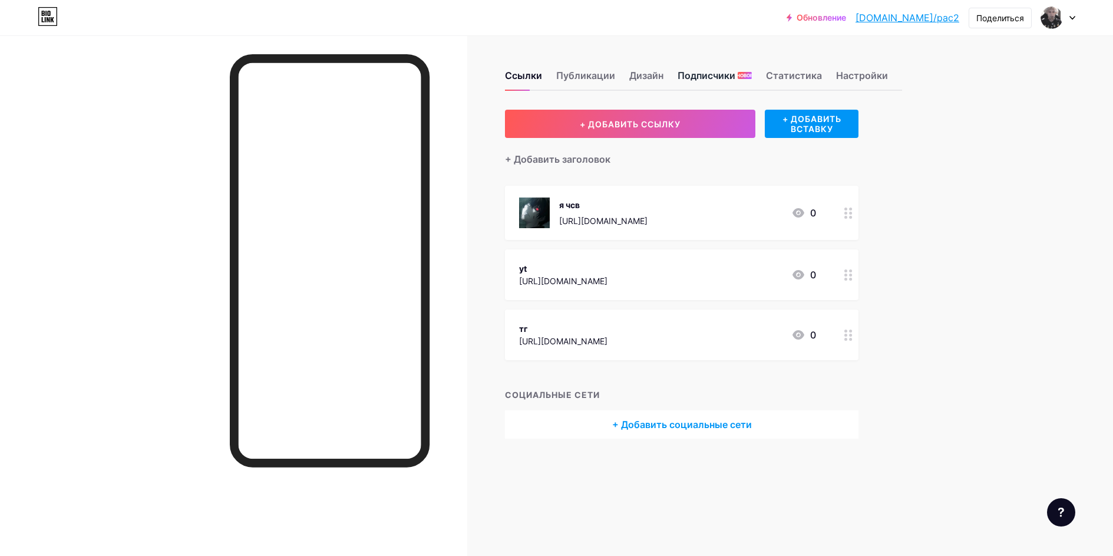
click at [711, 84] on div "Подписчики НОВОЕ" at bounding box center [715, 78] width 74 height 21
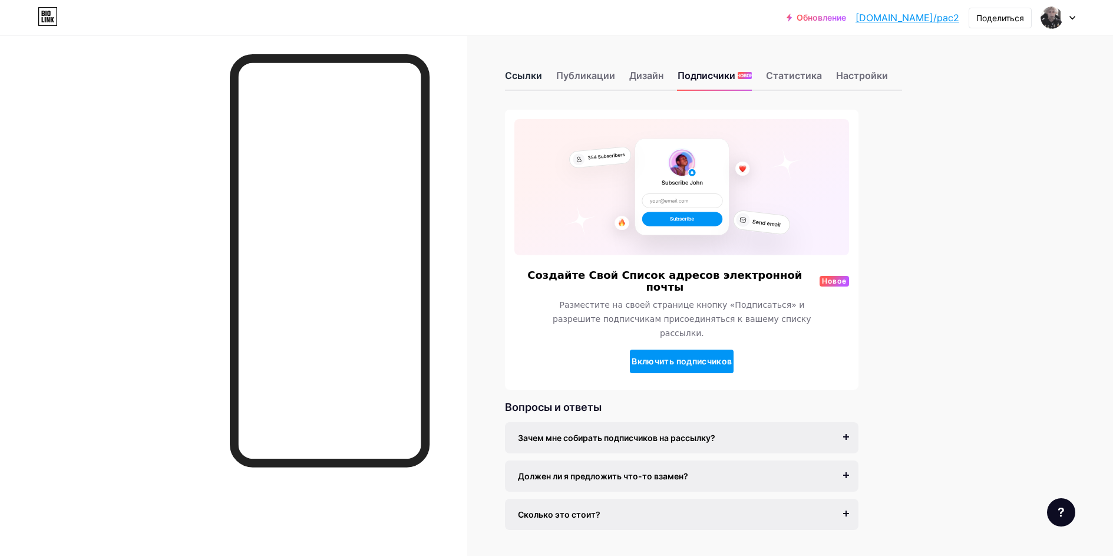
click at [535, 77] on ya-tr-span "Ссылки" at bounding box center [523, 76] width 37 height 12
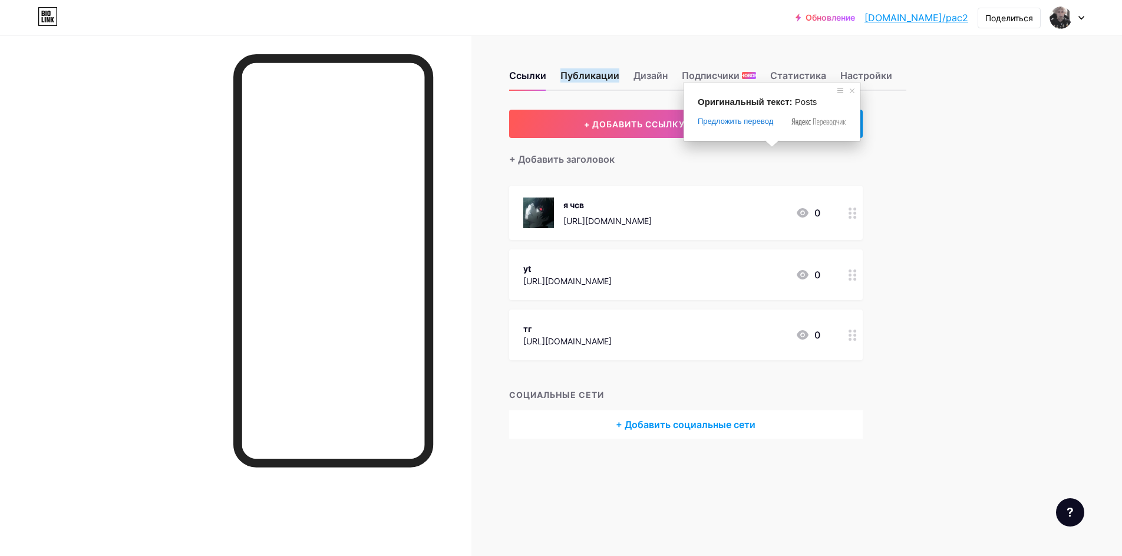
click at [798, 126] on span at bounding box center [802, 121] width 20 height 11
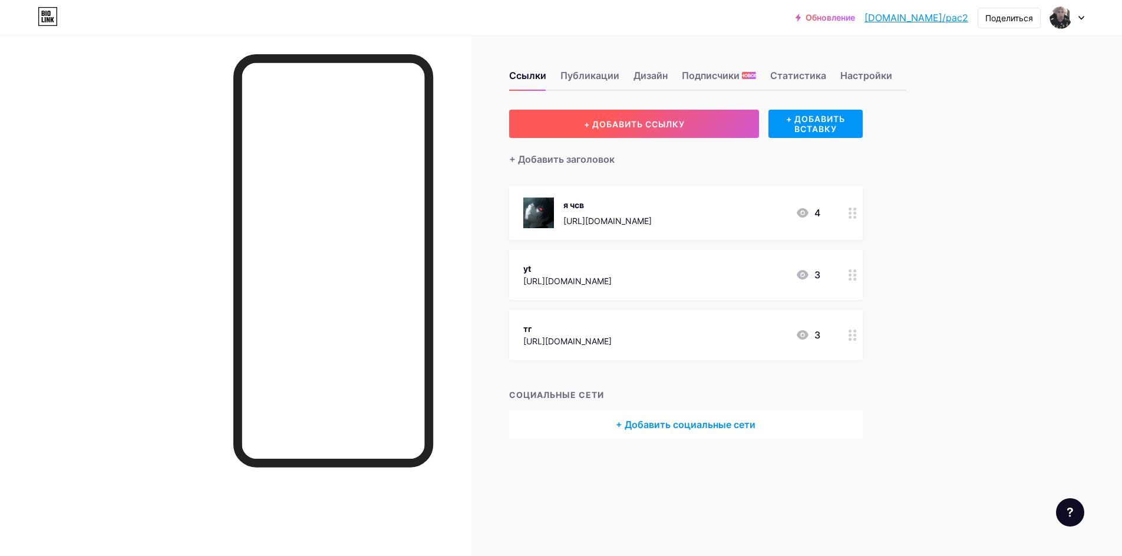
click at [693, 111] on button "+ ДОБАВИТЬ ССЫЛКУ" at bounding box center [634, 124] width 250 height 28
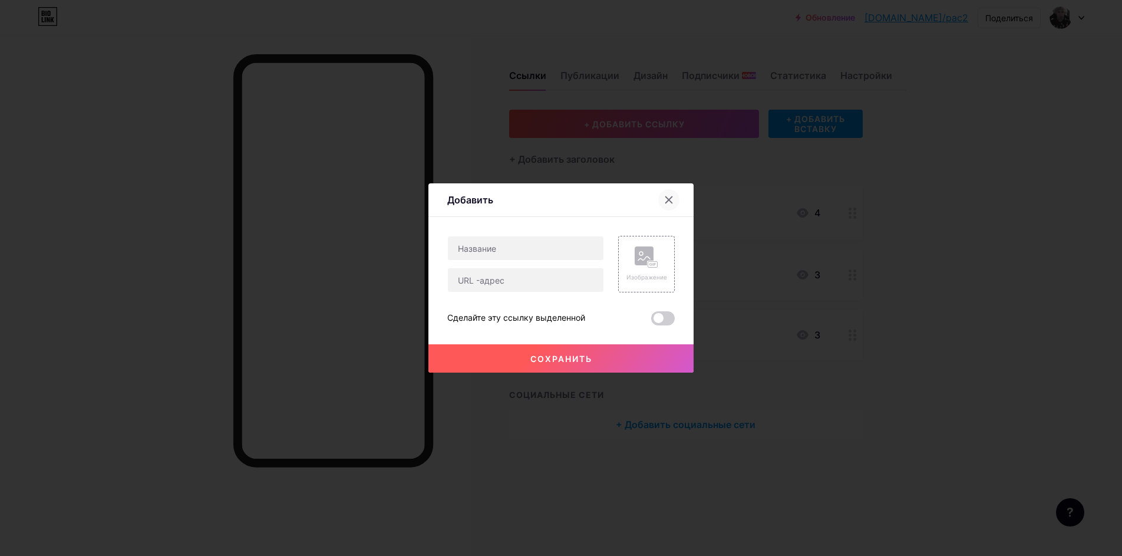
click at [660, 207] on div at bounding box center [668, 199] width 21 height 21
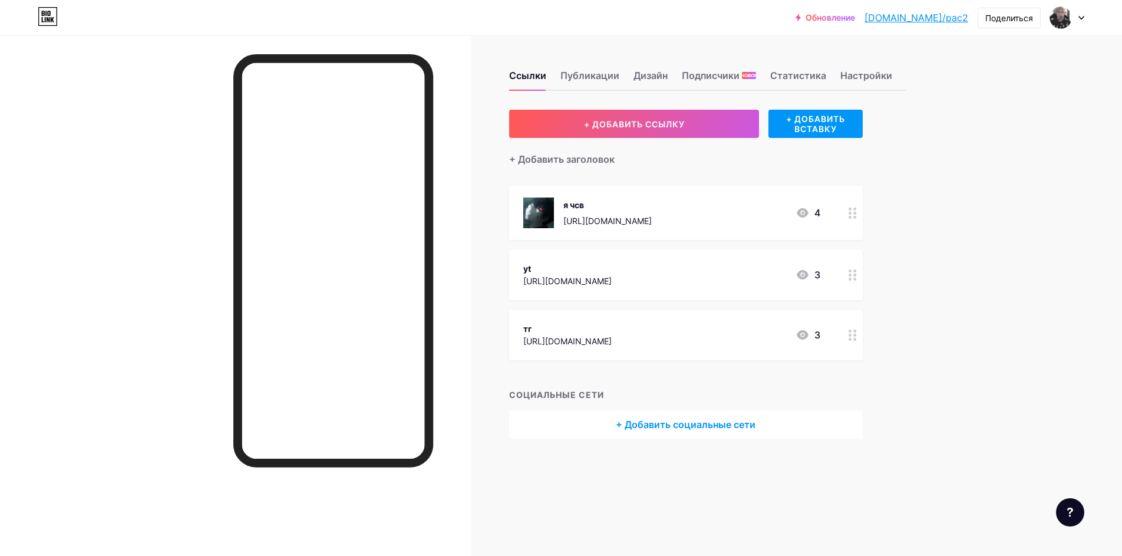
click at [842, 109] on div "Ссылки Публикации Дизайн Подписчики НОВОЕ Статистика Настройки + ДОБАВИТЬ ССЫЛК…" at bounding box center [478, 266] width 956 height 462
click at [839, 116] on ya-tr-span "+ ДОБАВИТЬ ВСТАВКУ" at bounding box center [816, 124] width 94 height 20
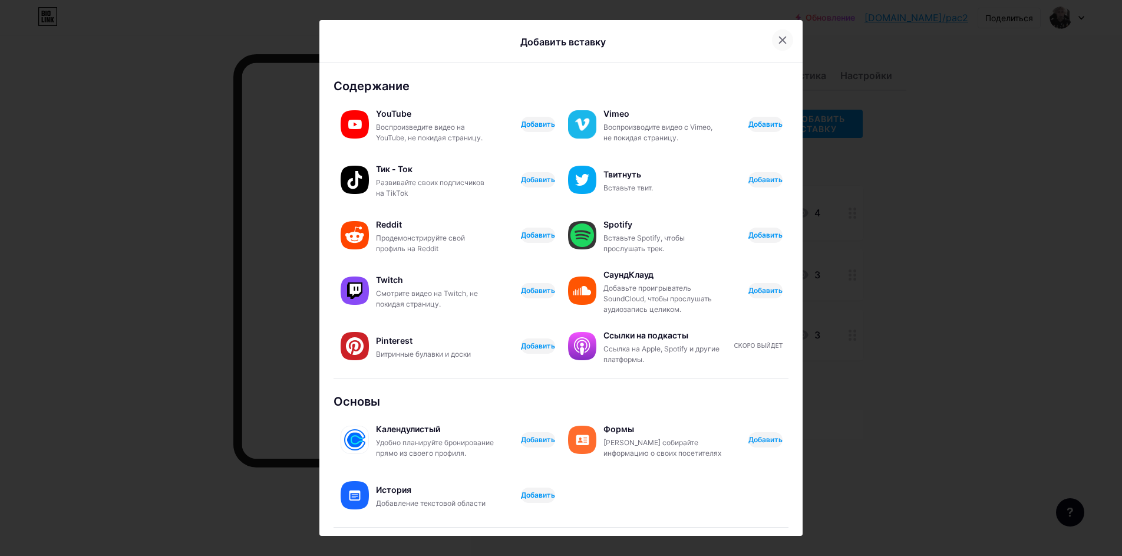
click at [778, 44] on icon at bounding box center [782, 39] width 9 height 9
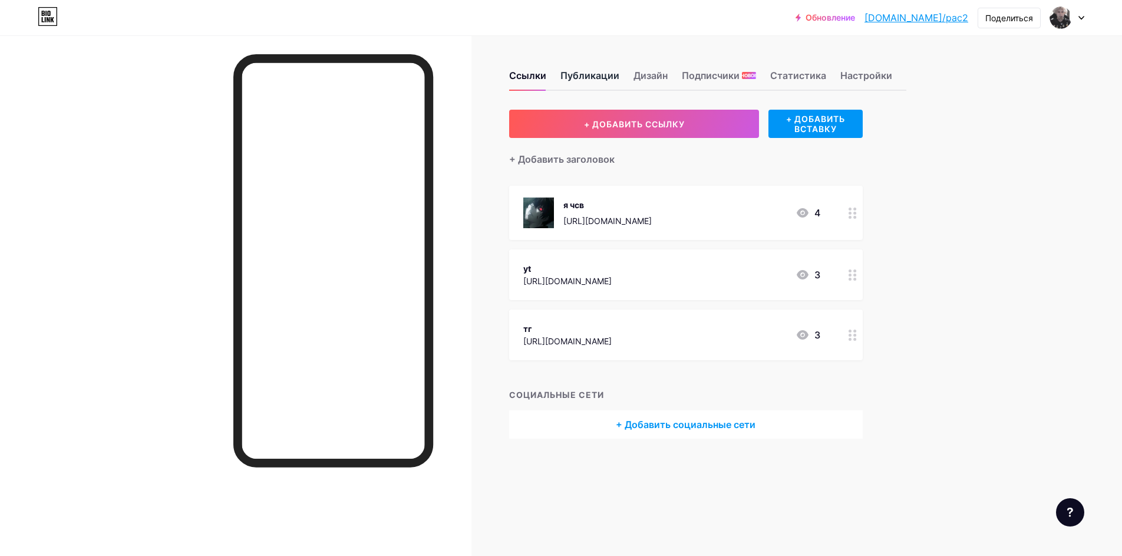
click at [620, 71] on div "Ссылки Публикации Дизайн Подписчики НОВОЕ Статистика Настройки" at bounding box center [707, 70] width 397 height 41
click at [614, 78] on ya-tr-span "Публикации" at bounding box center [590, 75] width 59 height 14
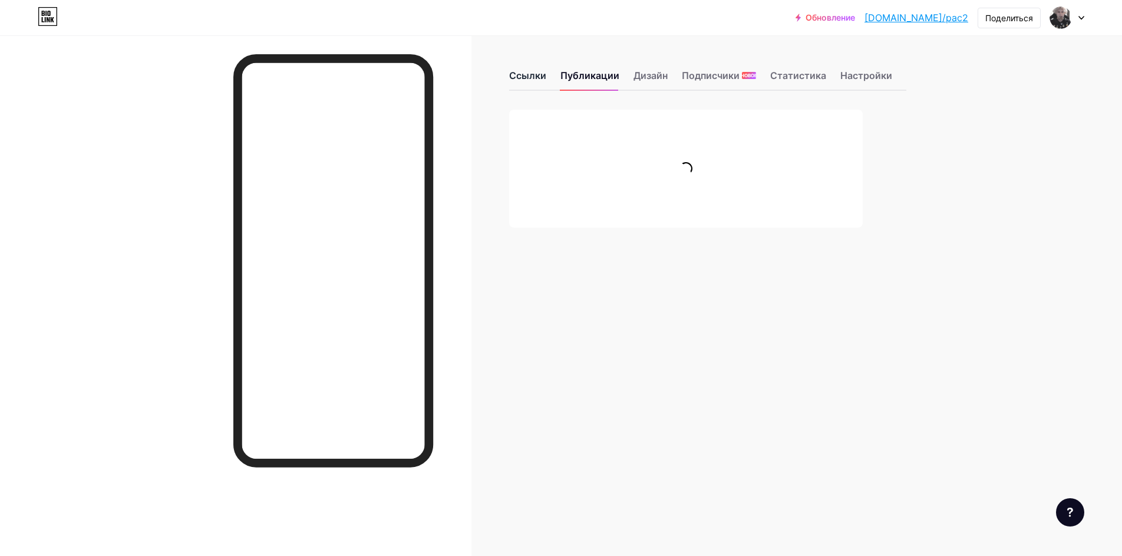
click at [533, 77] on ya-tr-span "Ссылки" at bounding box center [527, 76] width 37 height 12
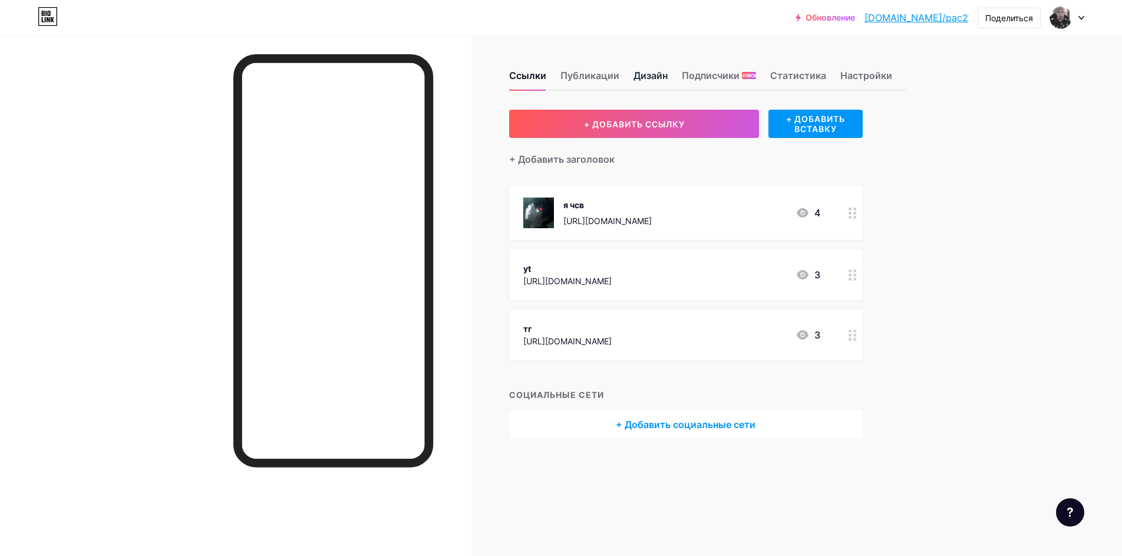
click at [645, 75] on ya-tr-span "Дизайн" at bounding box center [651, 76] width 34 height 12
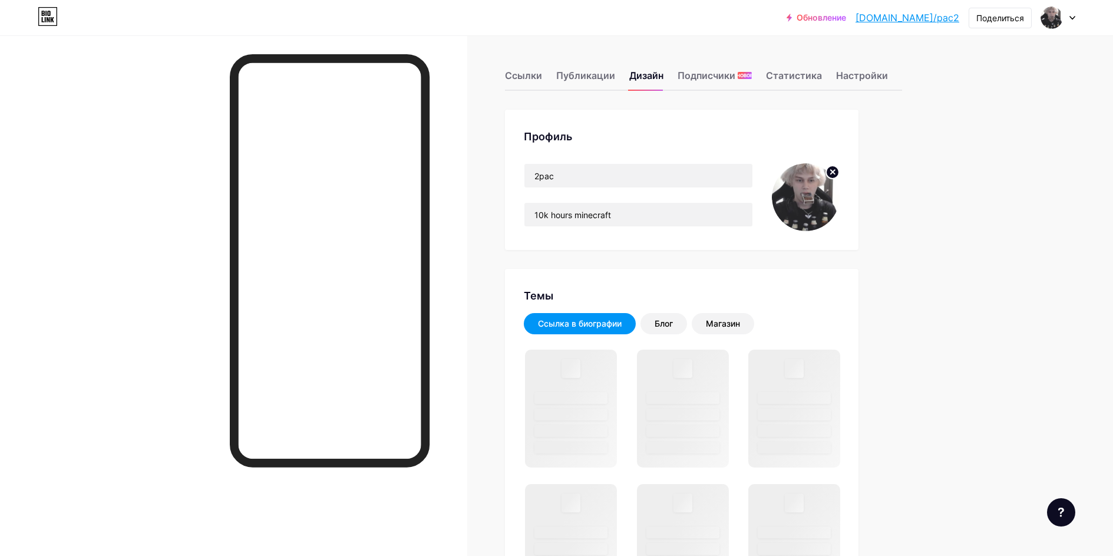
click at [835, 174] on circle at bounding box center [832, 172] width 13 height 13
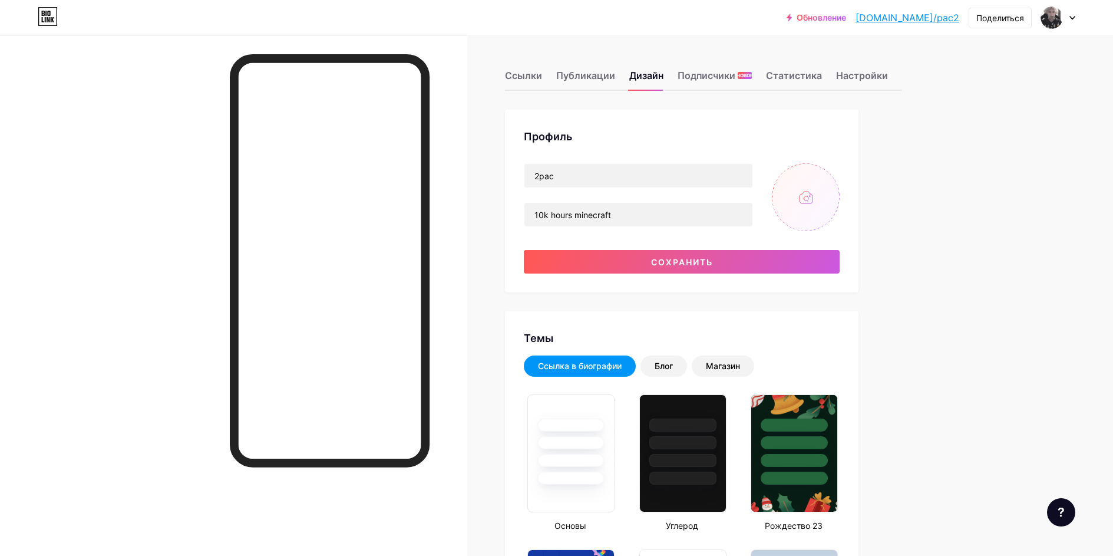
click at [799, 197] on input "file" at bounding box center [806, 197] width 68 height 68
type input "C:\fakepath\41784f73c9f78738a6ee31298e50cc07.jpg"
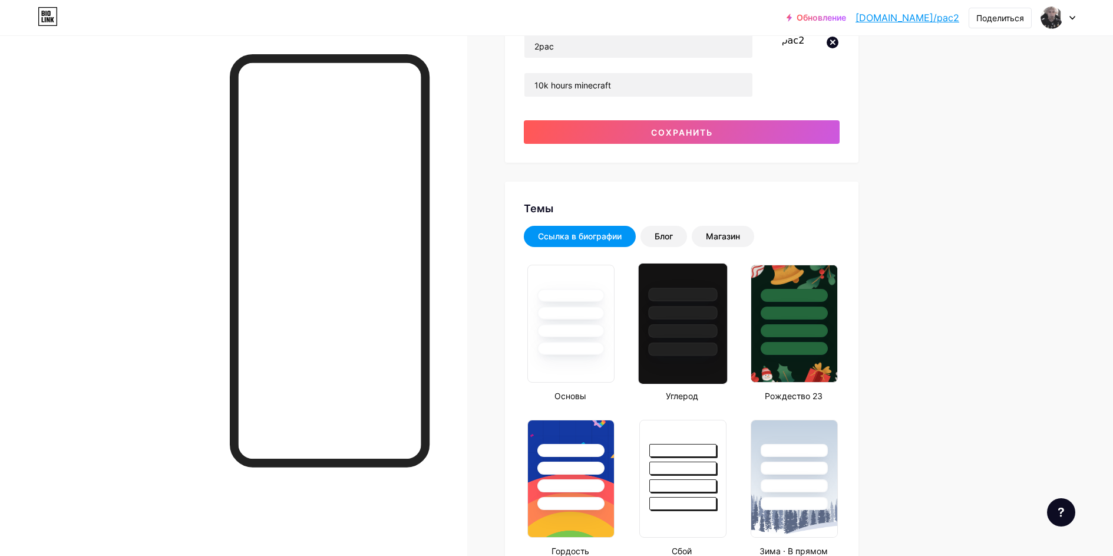
scroll to position [118, 0]
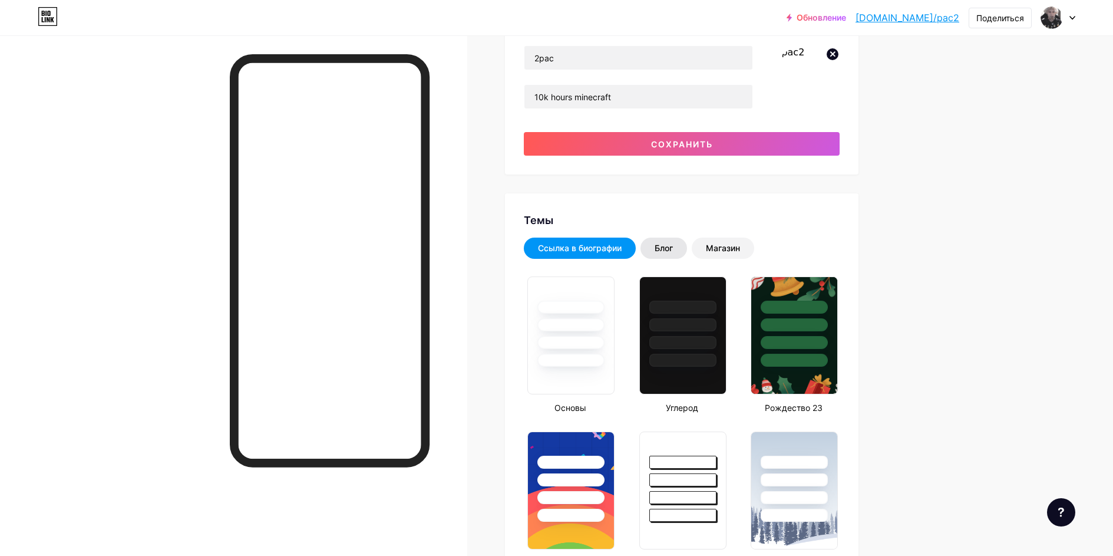
click at [661, 252] on ya-tr-span "Блог" at bounding box center [664, 248] width 18 height 10
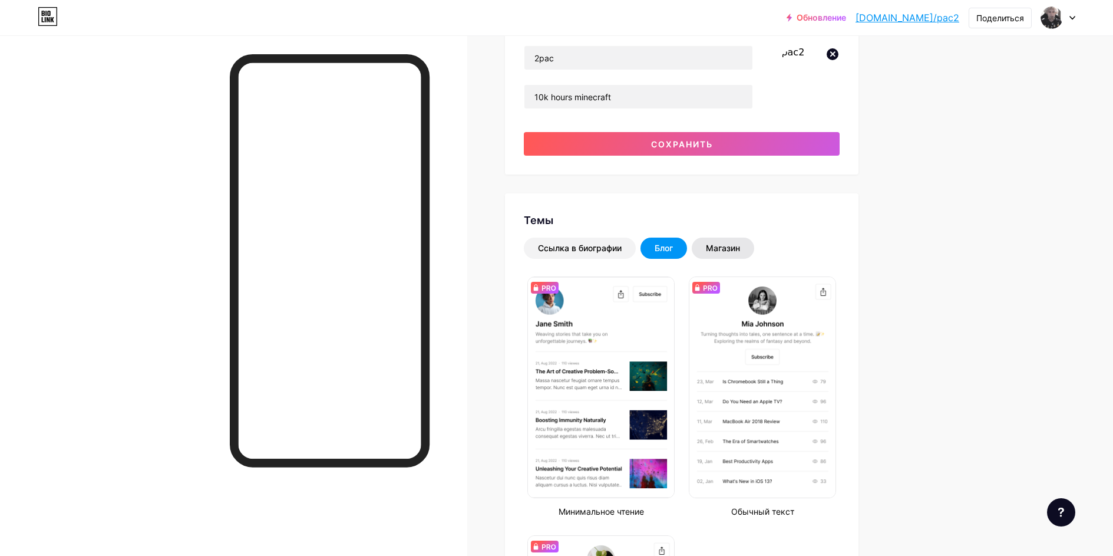
click at [703, 246] on div "Магазин" at bounding box center [723, 248] width 62 height 21
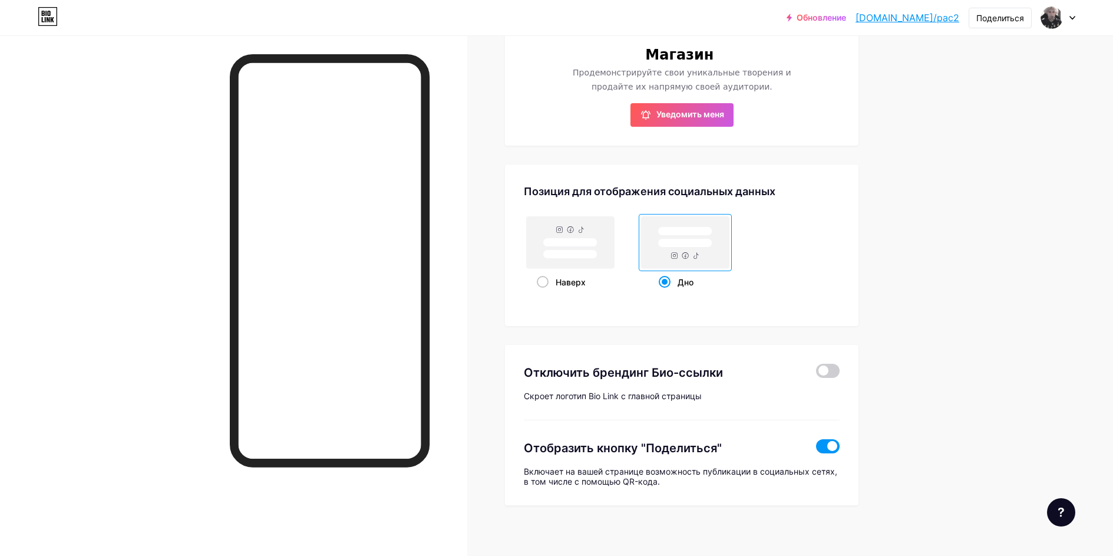
scroll to position [530, 0]
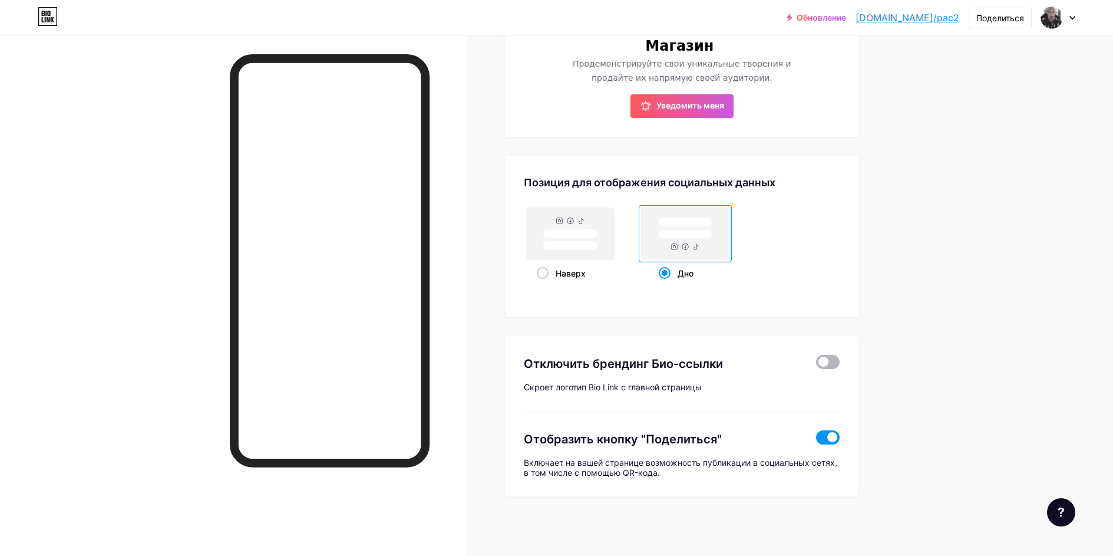
click at [827, 361] on span at bounding box center [828, 362] width 24 height 14
click at [816, 365] on input "checkbox" at bounding box center [816, 365] width 0 height 0
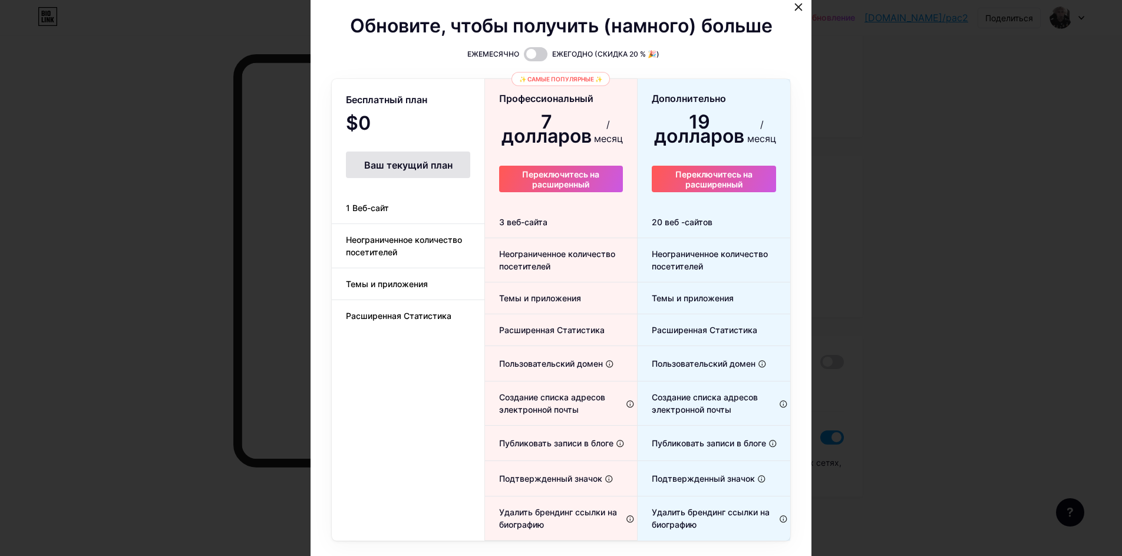
click at [889, 184] on div at bounding box center [561, 278] width 1122 height 556
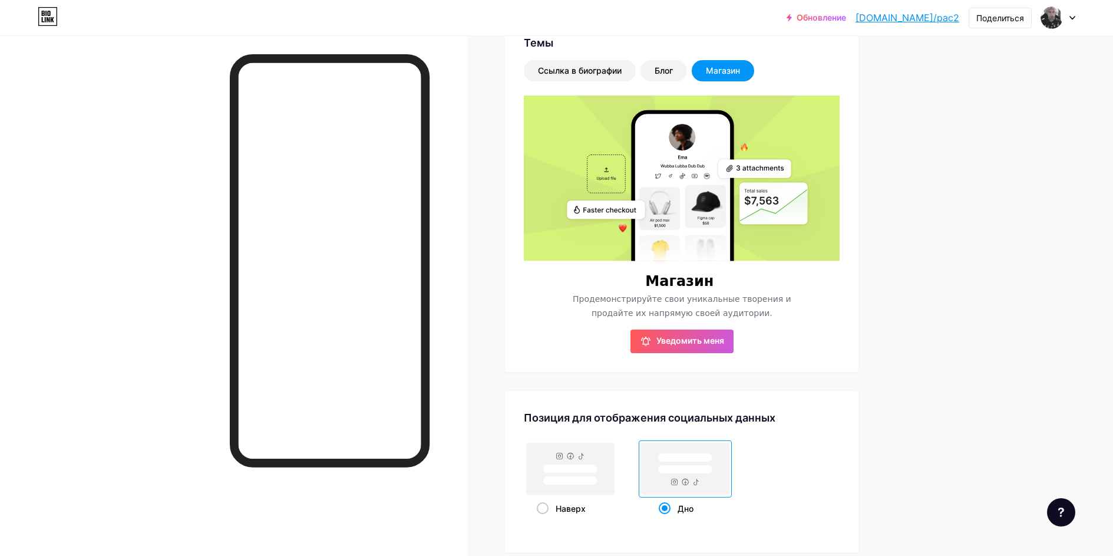
scroll to position [295, 0]
click at [567, 65] on div "Ссылка в биографии" at bounding box center [580, 71] width 112 height 21
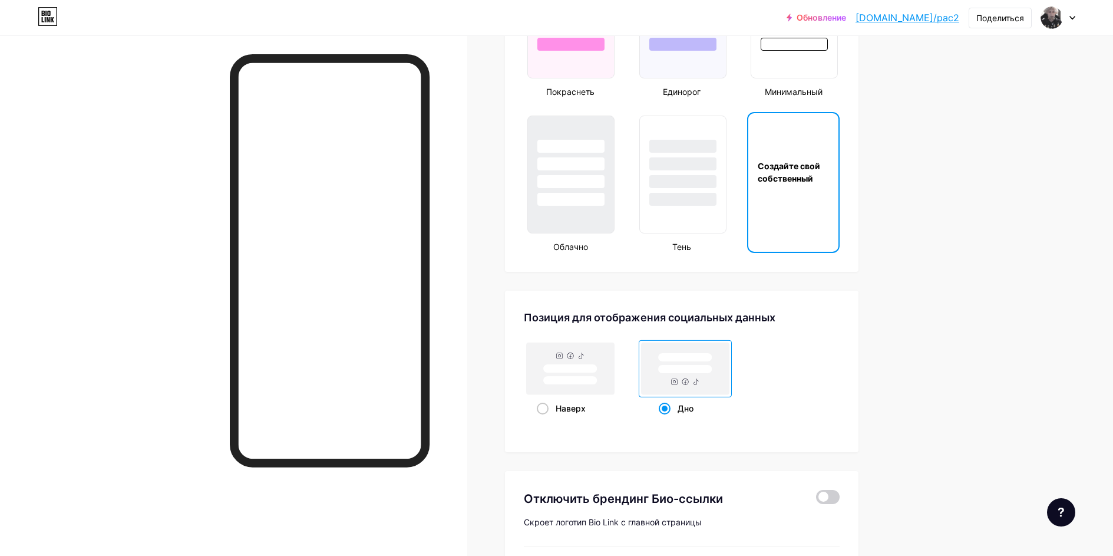
scroll to position [1415, 0]
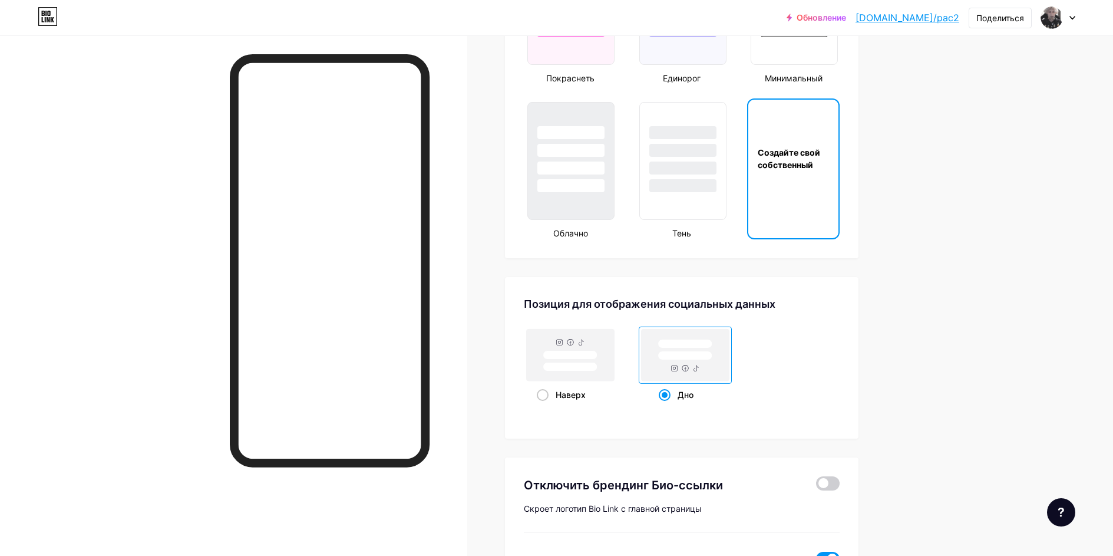
click at [780, 196] on div "Создайте свой собственный" at bounding box center [794, 159] width 90 height 118
click at [791, 167] on ya-tr-span "Создайте свой собственный" at bounding box center [789, 158] width 62 height 22
click at [792, 163] on ya-tr-span "Создайте свой собственный" at bounding box center [789, 158] width 62 height 22
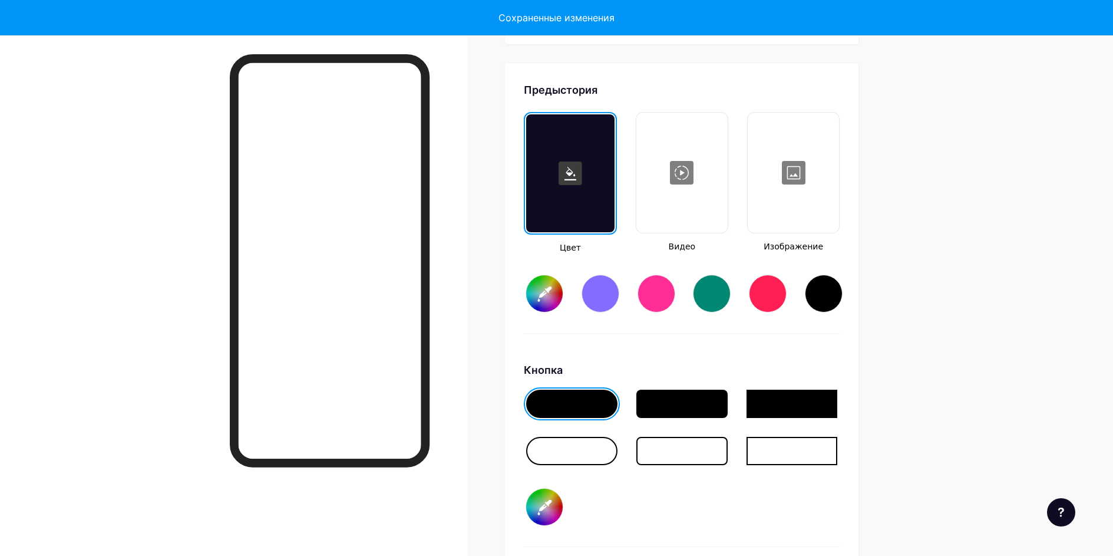
scroll to position [1644, 0]
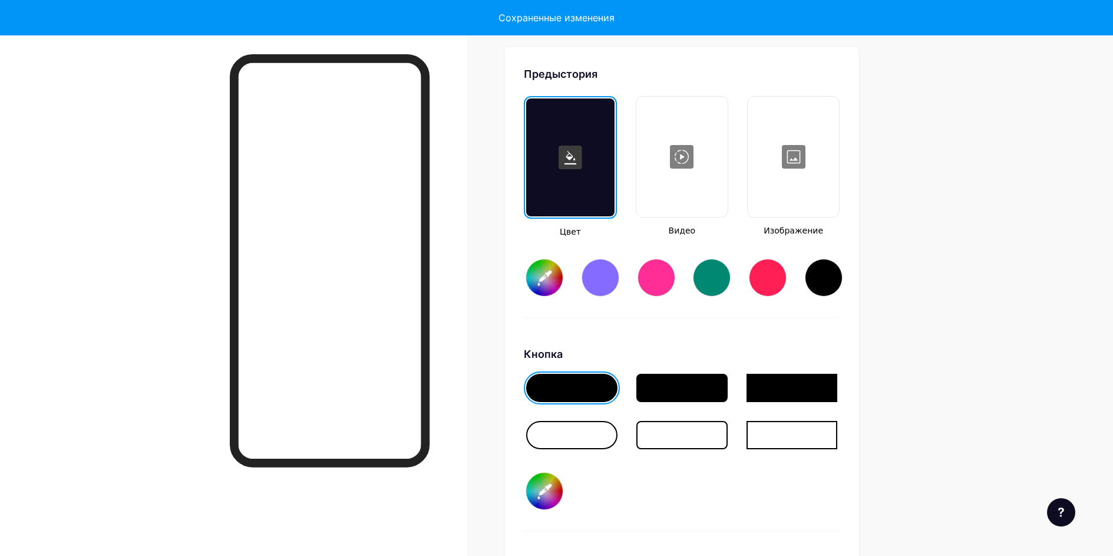
type input "#ffffff"
type input "#000000"
type input "#ffffff"
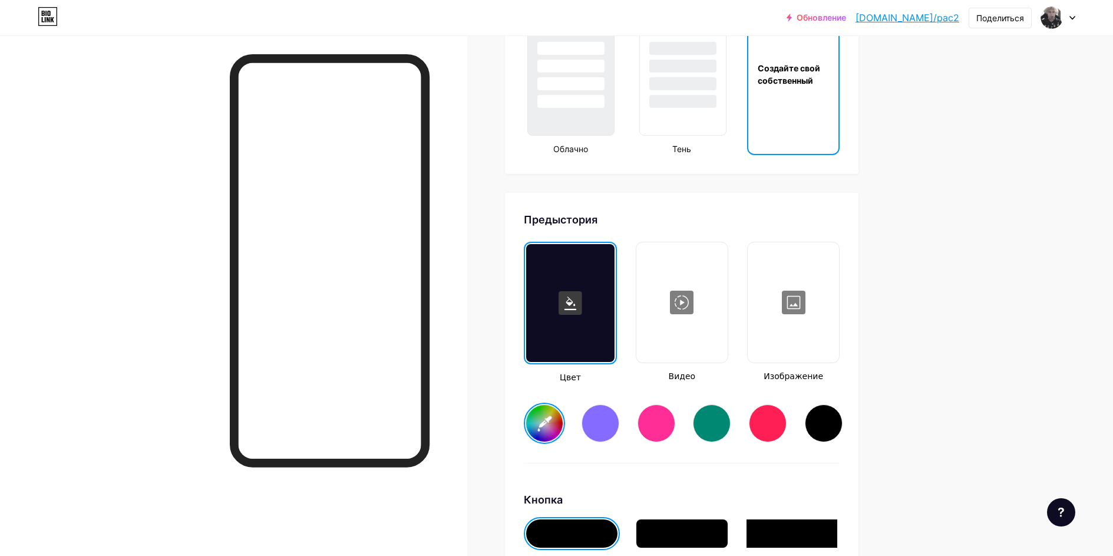
scroll to position [1406, 0]
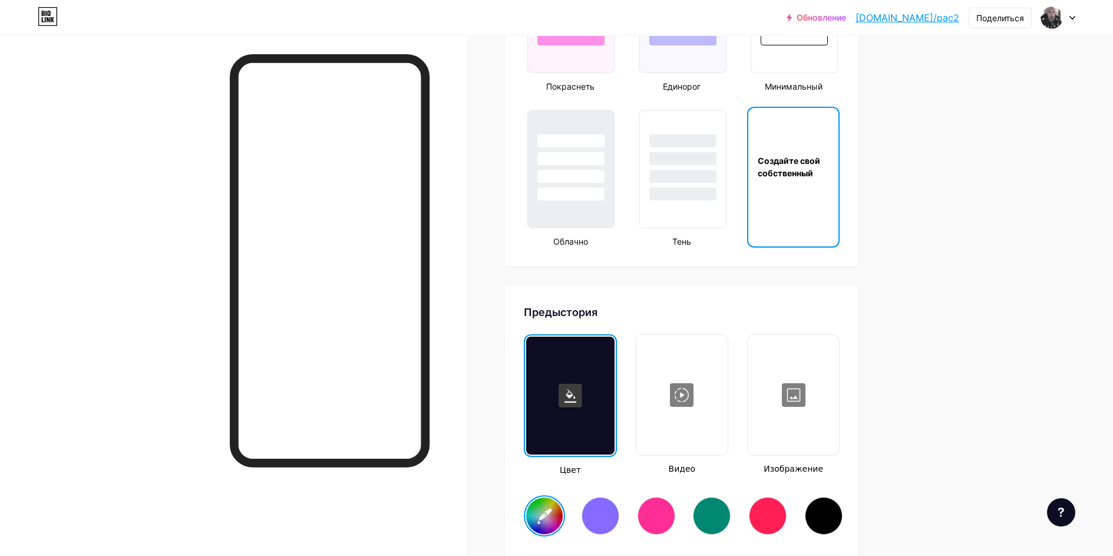
click at [750, 364] on div "Цвет Видео Изображение" at bounding box center [682, 405] width 316 height 142
click at [776, 370] on div at bounding box center [793, 395] width 89 height 118
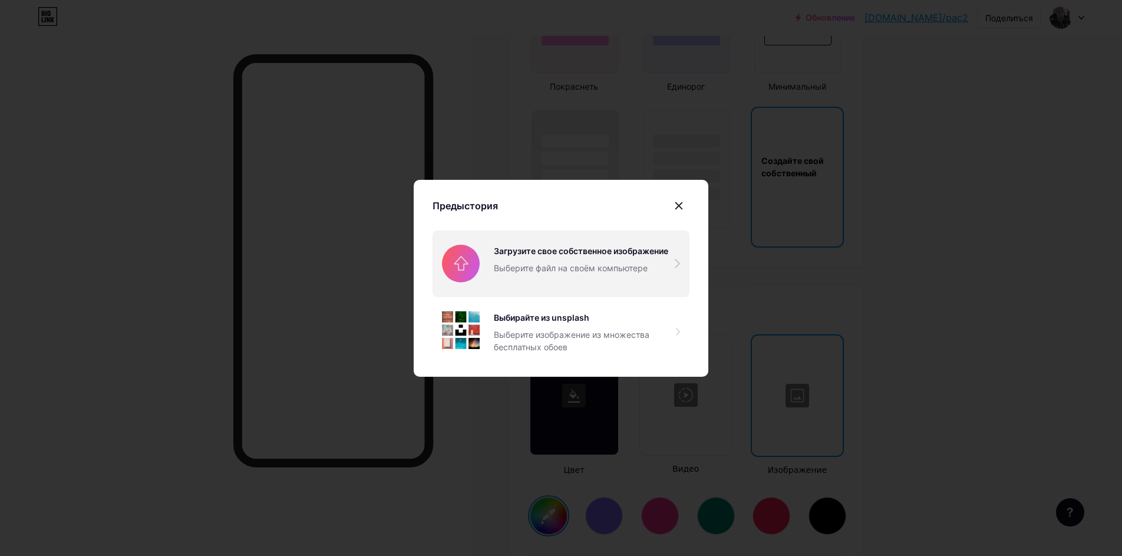
click at [577, 276] on input "file" at bounding box center [561, 263] width 257 height 66
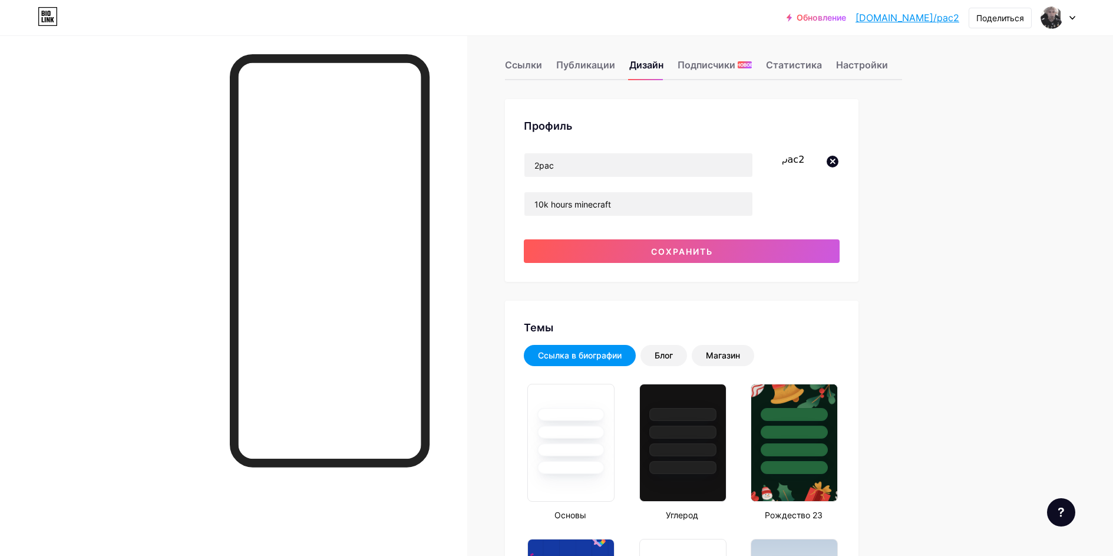
scroll to position [0, 0]
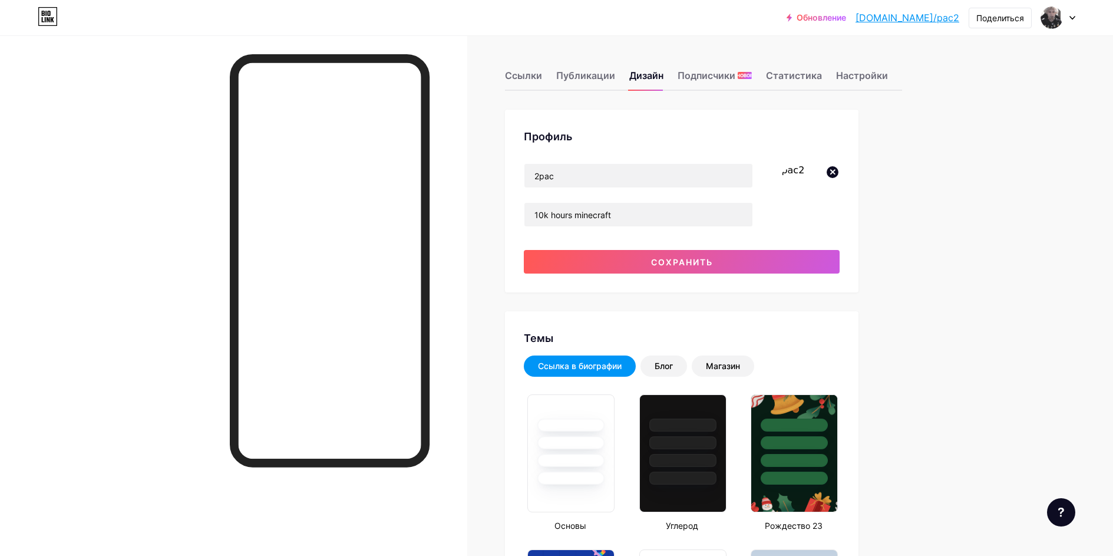
click at [835, 174] on icon at bounding box center [833, 172] width 4 height 4
click at [806, 189] on input "file" at bounding box center [806, 197] width 68 height 68
type input "C:\fakepath\5af4f5487d99d7fbbeff665491561d67.png"
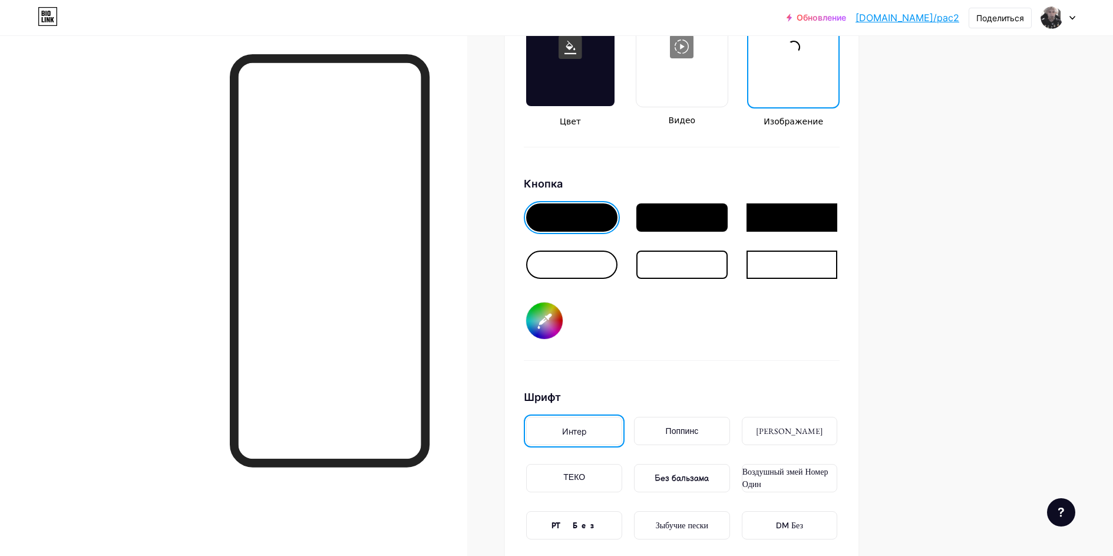
scroll to position [1827, 0]
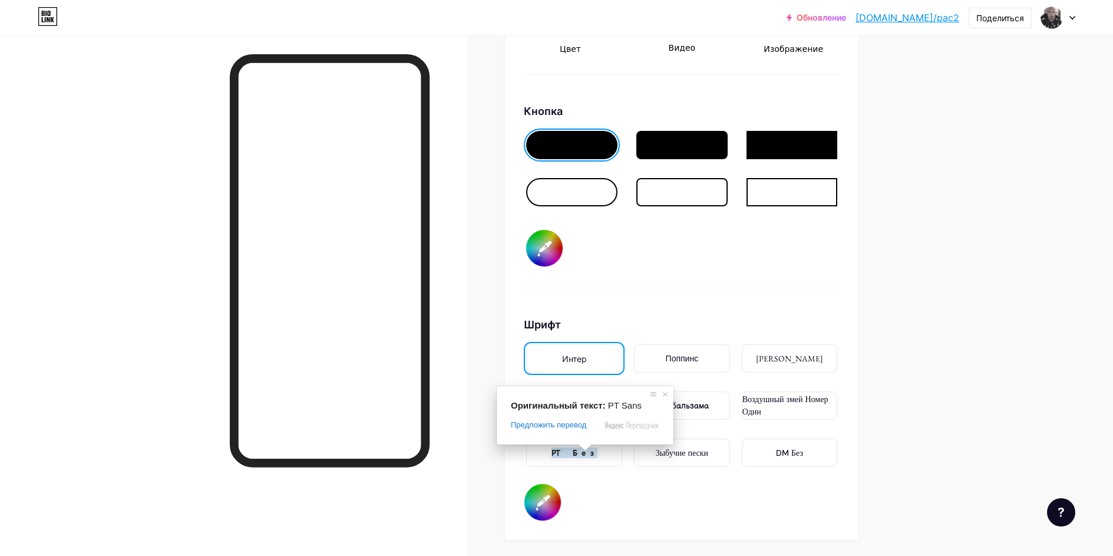
click at [598, 449] on div "PT Без" at bounding box center [574, 453] width 96 height 28
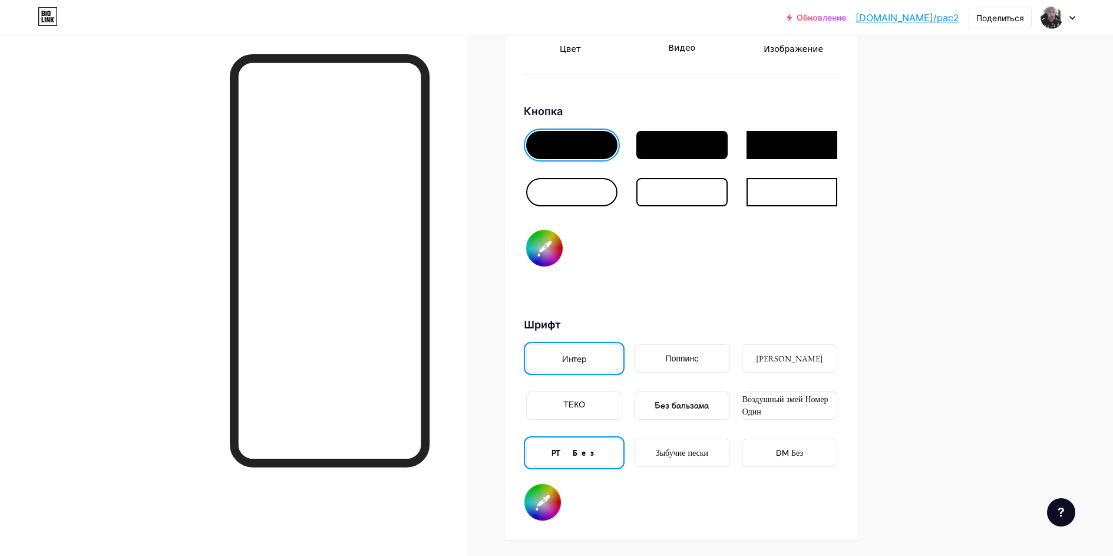
click at [602, 403] on div "ТЕКО" at bounding box center [574, 405] width 96 height 28
click at [697, 448] on ya-tr-span "Зыбучие пески" at bounding box center [682, 452] width 52 height 11
click at [665, 411] on div "Без бальзама" at bounding box center [682, 406] width 54 height 12
click at [672, 363] on ya-tr-span "Поппинс" at bounding box center [682, 358] width 33 height 12
click at [811, 361] on ya-tr-span "[PERSON_NAME]" at bounding box center [789, 358] width 67 height 11
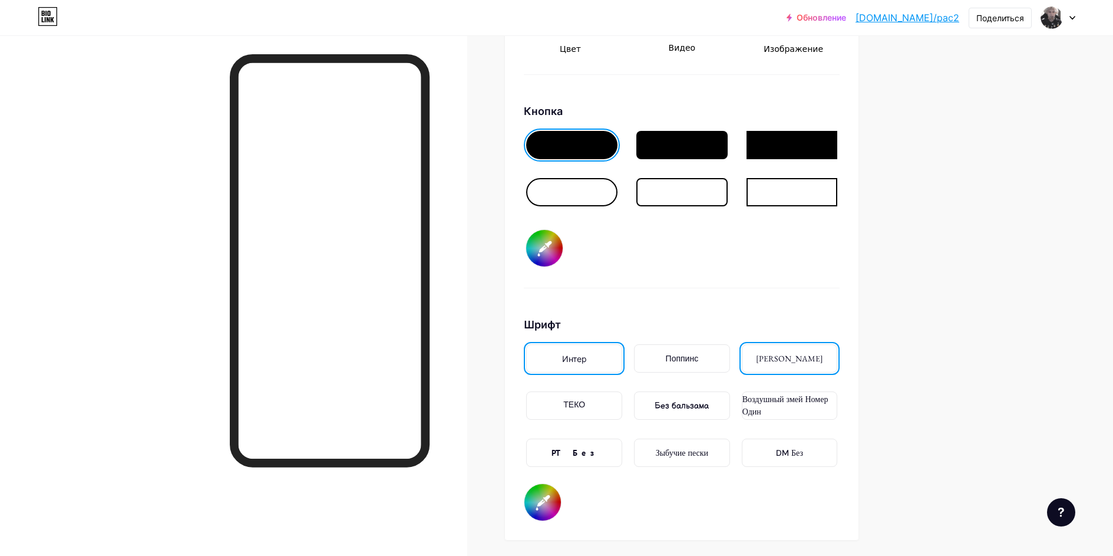
click at [767, 403] on ya-tr-span "Воздушный змей Номер Один" at bounding box center [786, 405] width 86 height 24
click at [784, 454] on ya-tr-span "DM Без" at bounding box center [789, 452] width 27 height 11
click at [595, 451] on div "PT Без" at bounding box center [574, 453] width 96 height 28
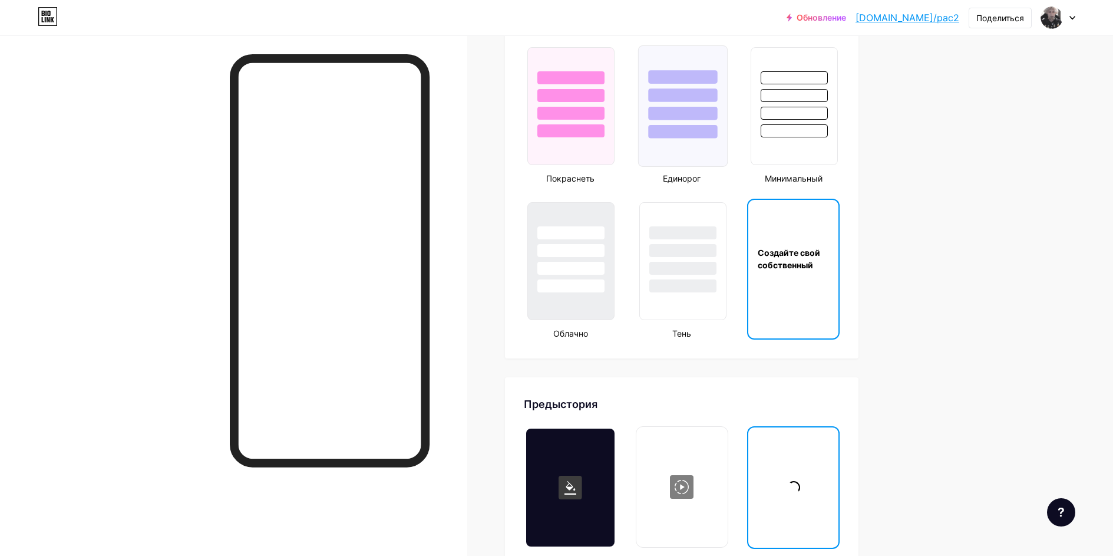
scroll to position [1405, 0]
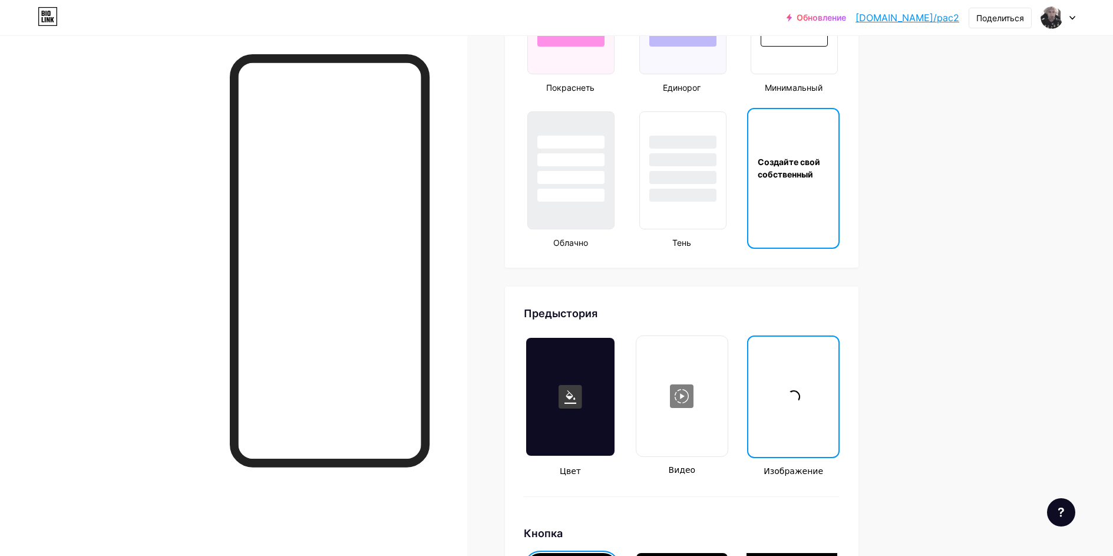
click at [678, 407] on div at bounding box center [682, 396] width 89 height 118
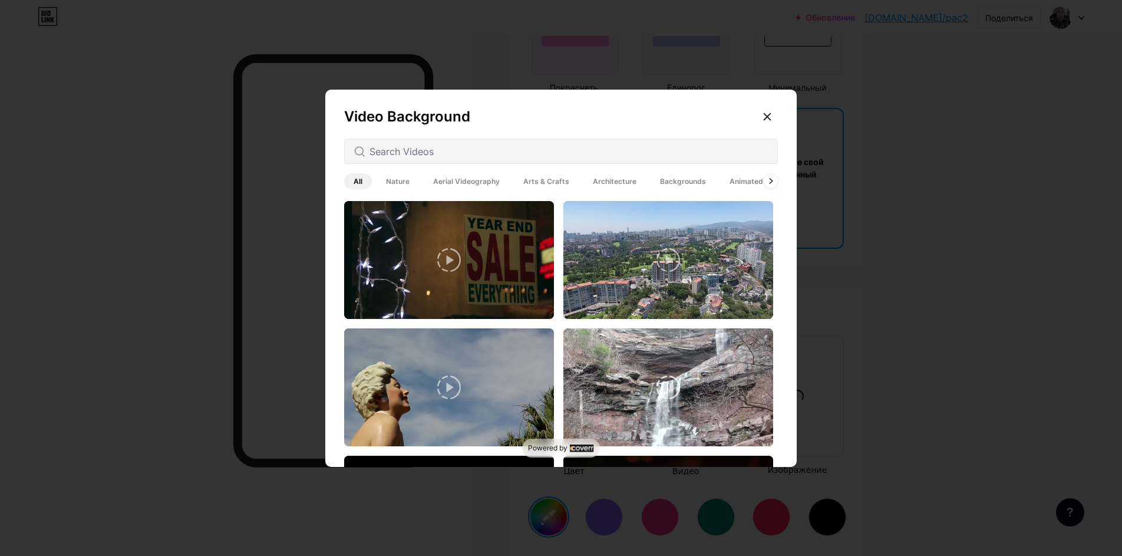
click at [681, 407] on img at bounding box center [668, 387] width 210 height 118
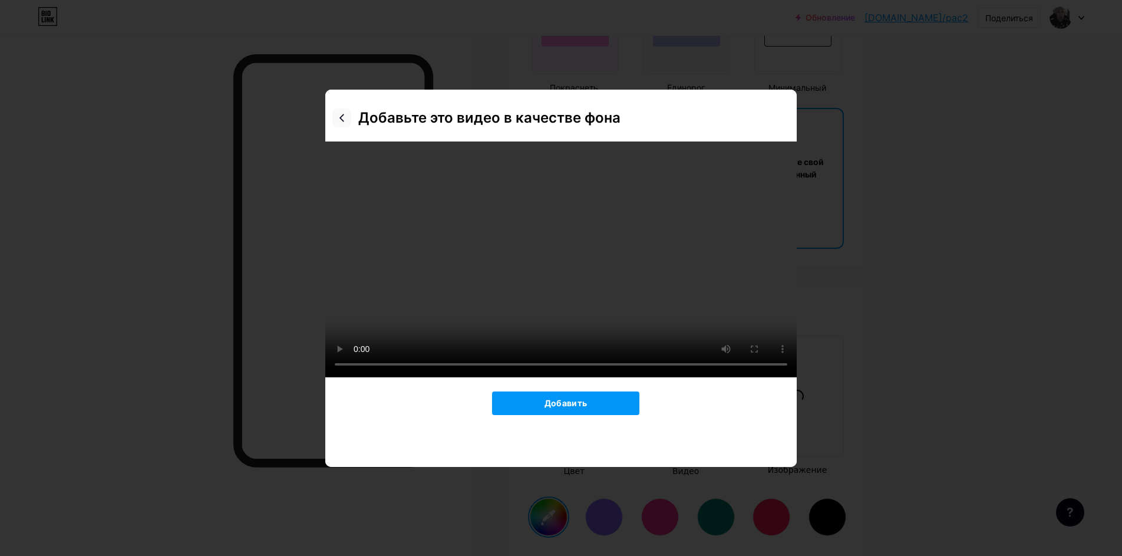
click at [337, 116] on icon at bounding box center [341, 117] width 9 height 9
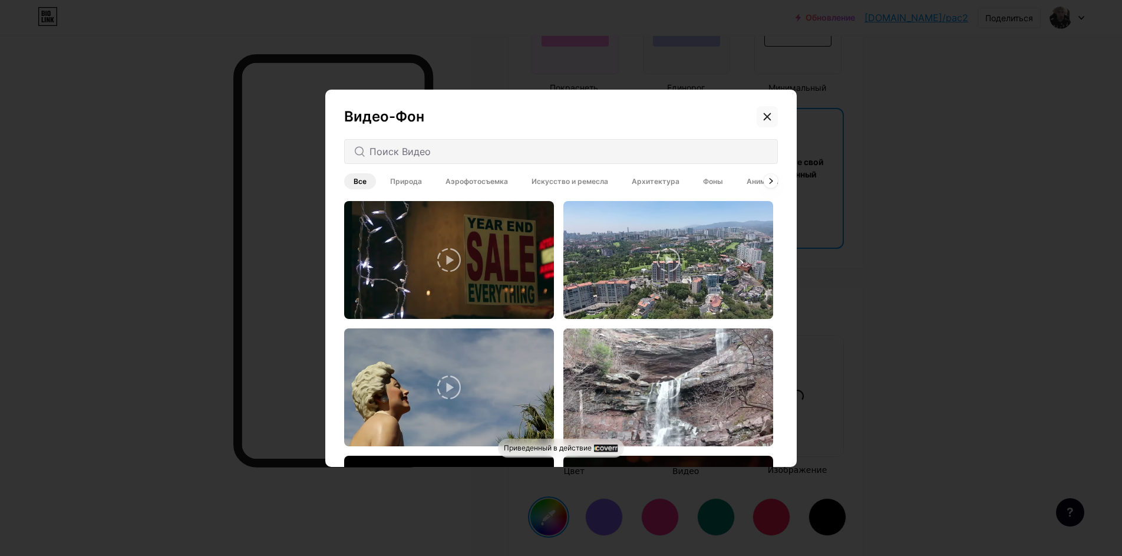
click at [763, 113] on icon at bounding box center [767, 116] width 9 height 9
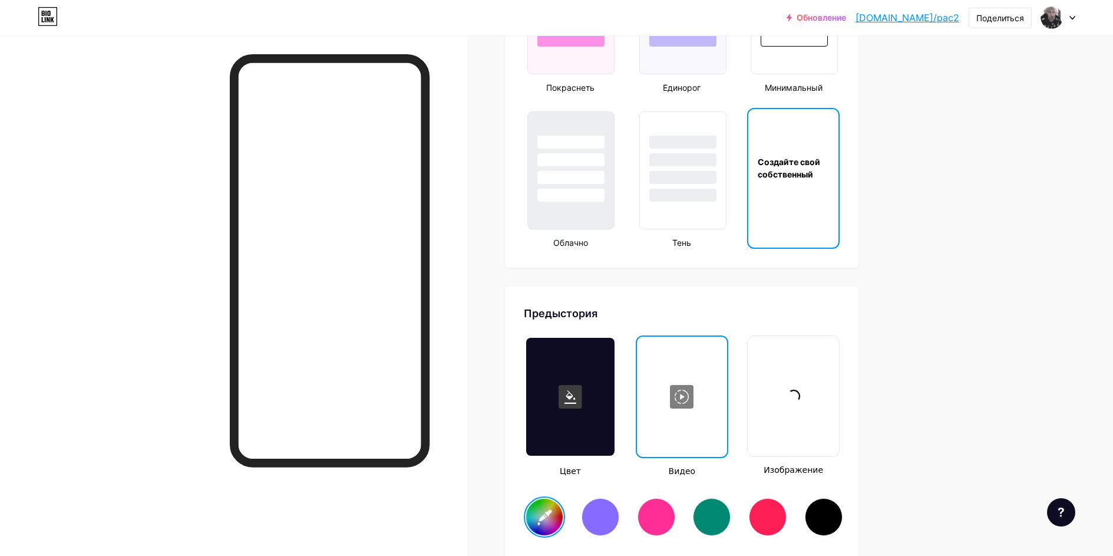
click at [801, 352] on div at bounding box center [793, 396] width 89 height 118
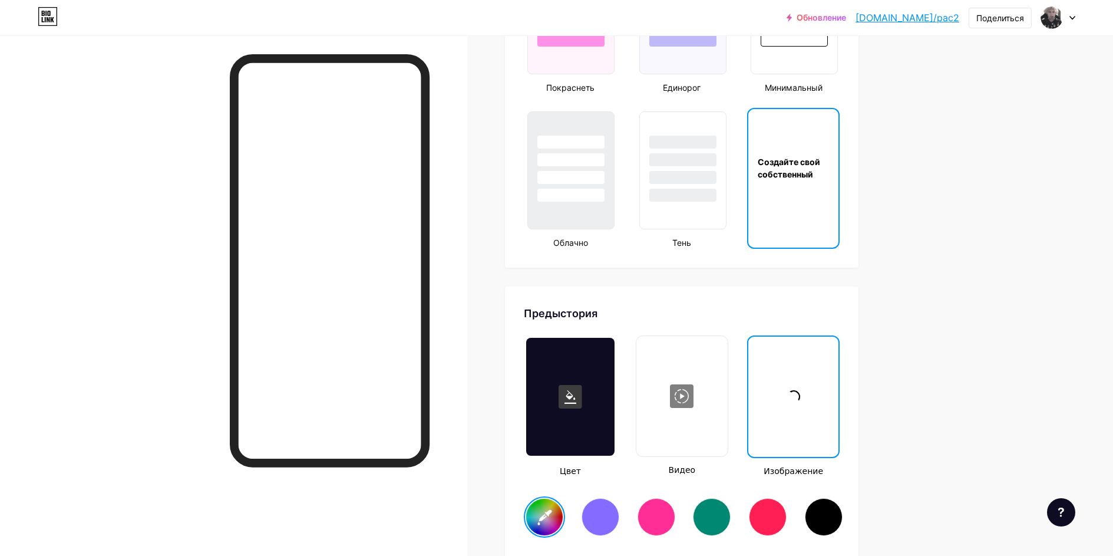
click at [803, 372] on div at bounding box center [794, 397] width 88 height 118
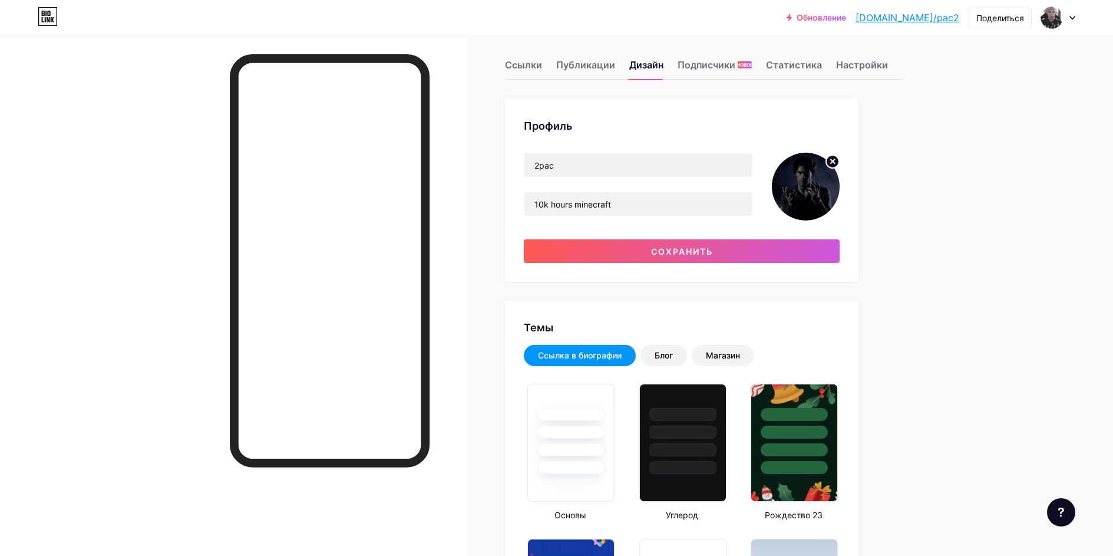
scroll to position [0, 0]
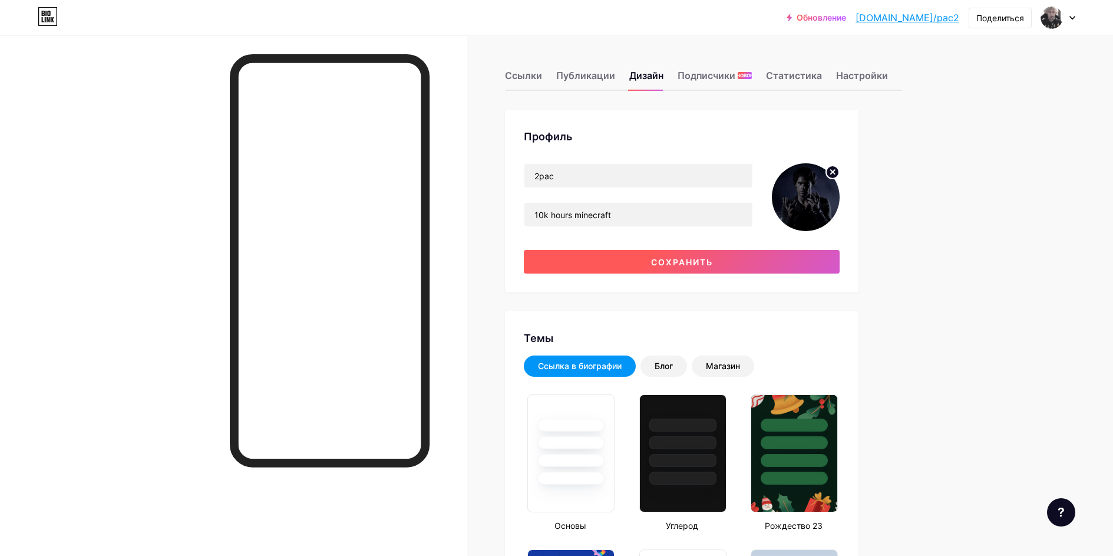
click at [626, 259] on button "Сохранить" at bounding box center [682, 262] width 316 height 24
click at [561, 257] on button "Сохранить" at bounding box center [682, 262] width 316 height 24
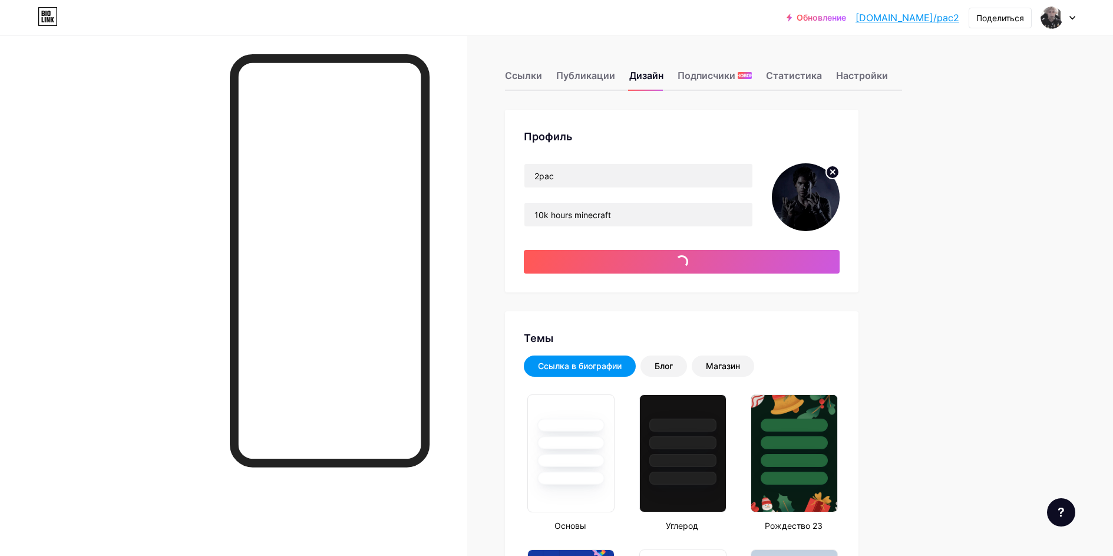
type input "#ffffff"
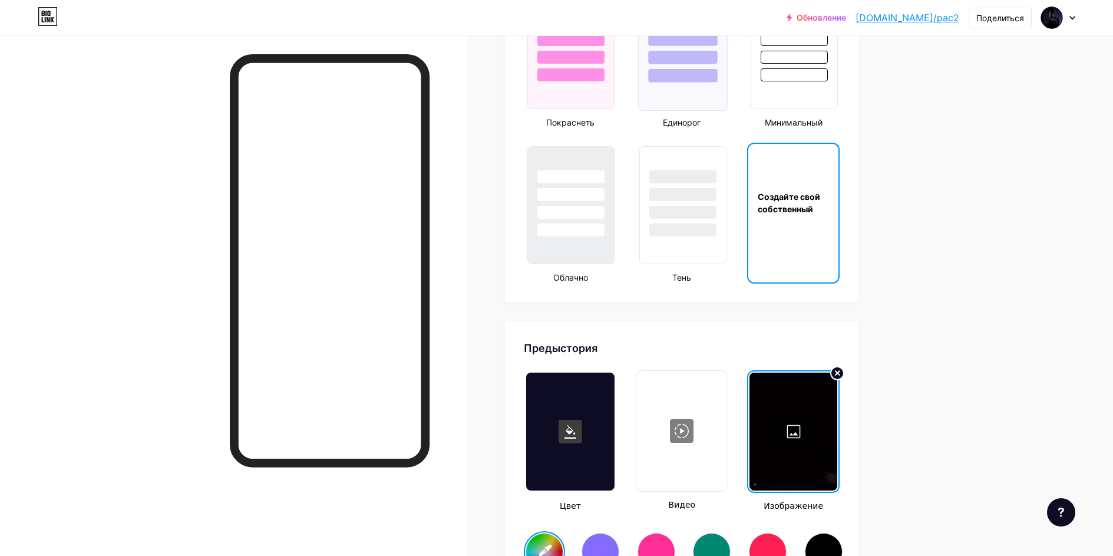
scroll to position [1297, 0]
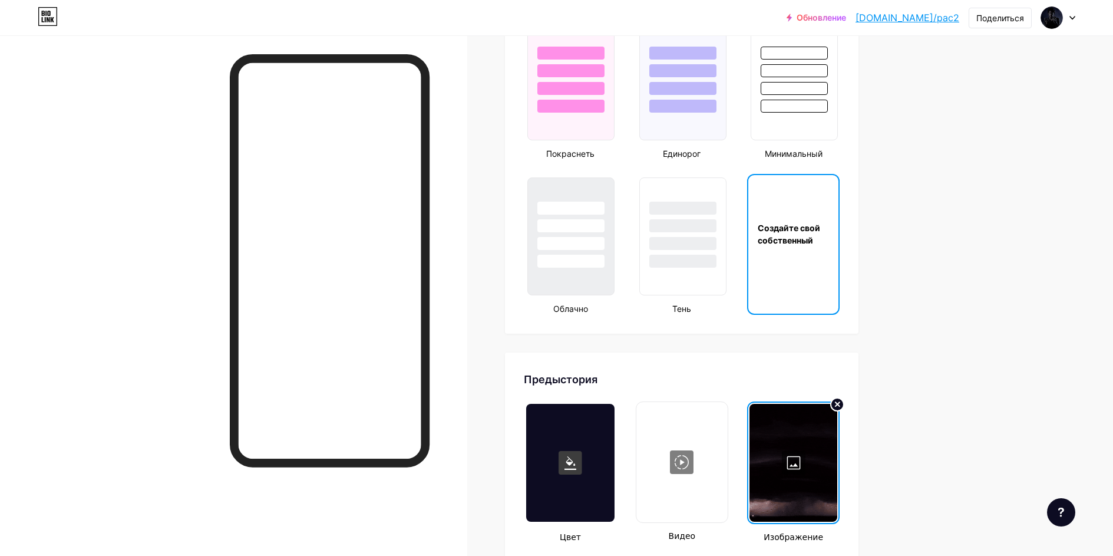
click at [1067, 17] on div at bounding box center [1058, 17] width 34 height 21
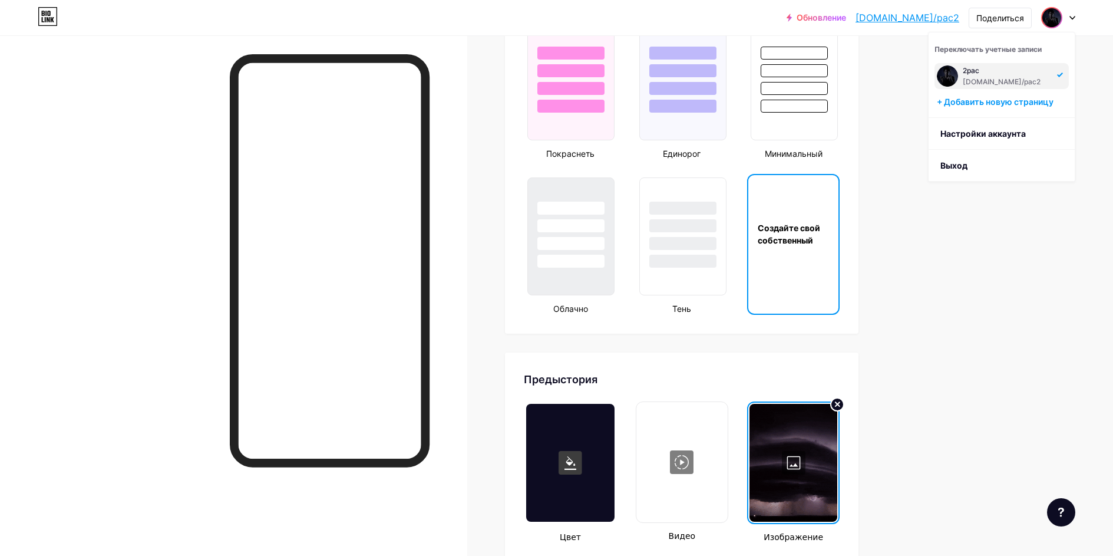
click at [989, 77] on ya-tr-span "[DOMAIN_NAME]/pac2" at bounding box center [1002, 81] width 78 height 9
